Goal: Find specific page/section: Find specific page/section

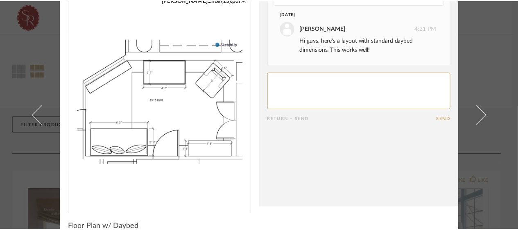
scroll to position [34, 0]
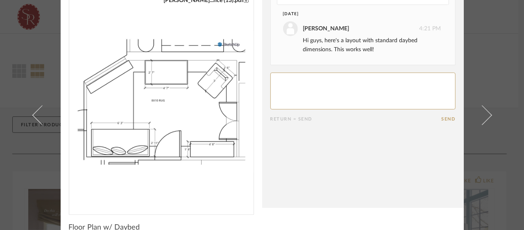
click at [16, 172] on div "× [PERSON_NAME]...nce (13).pdf Date [DATE] [PERSON_NAME] 4:21 PM Hi guys, here'…" at bounding box center [262, 115] width 524 height 230
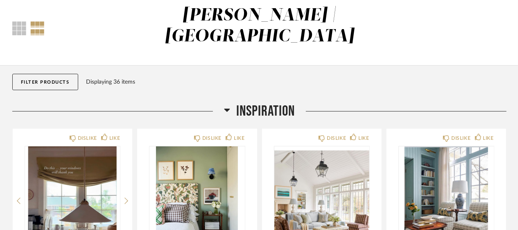
scroll to position [0, 0]
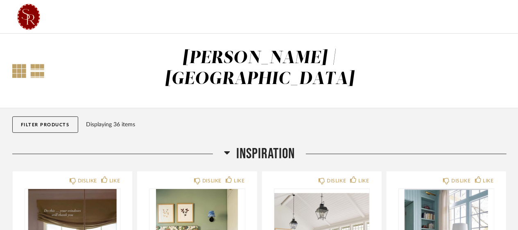
click at [17, 64] on div at bounding box center [19, 71] width 14 height 14
click at [63, 116] on button "Filter Products" at bounding box center [45, 124] width 66 height 16
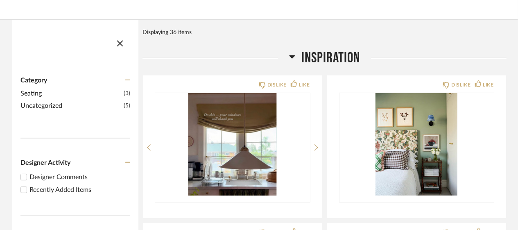
scroll to position [94, 0]
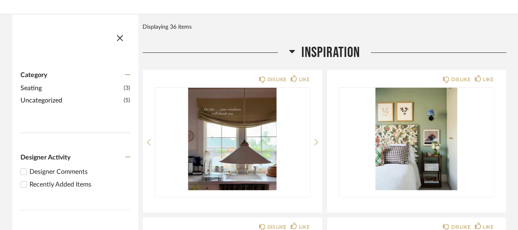
click at [67, 95] on span "Uncategorized" at bounding box center [70, 100] width 101 height 10
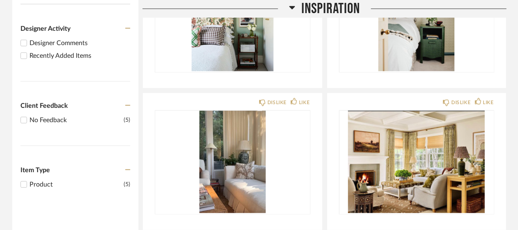
scroll to position [234, 0]
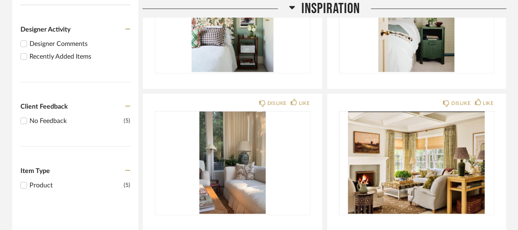
click at [60, 52] on div "Recently Added Items" at bounding box center [79, 57] width 101 height 10
click at [29, 52] on input "Recently Added Items" at bounding box center [24, 57] width 10 height 10
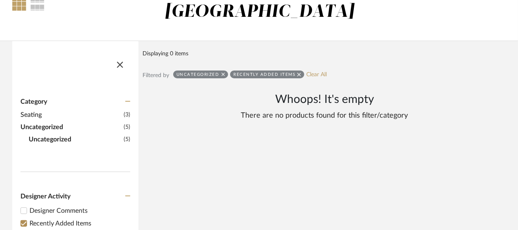
scroll to position [65, 0]
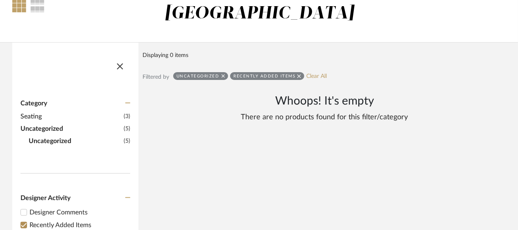
click at [221, 74] on icon at bounding box center [223, 76] width 4 height 4
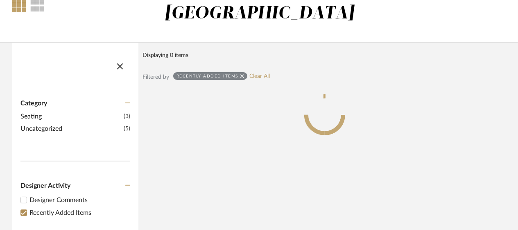
scroll to position [12, 0]
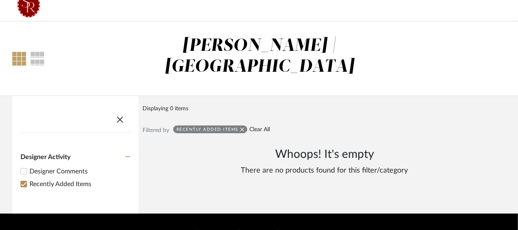
click at [265, 126] on link "Clear All" at bounding box center [259, 129] width 20 height 7
checkbox input "false"
